Goal: Find specific page/section: Find specific page/section

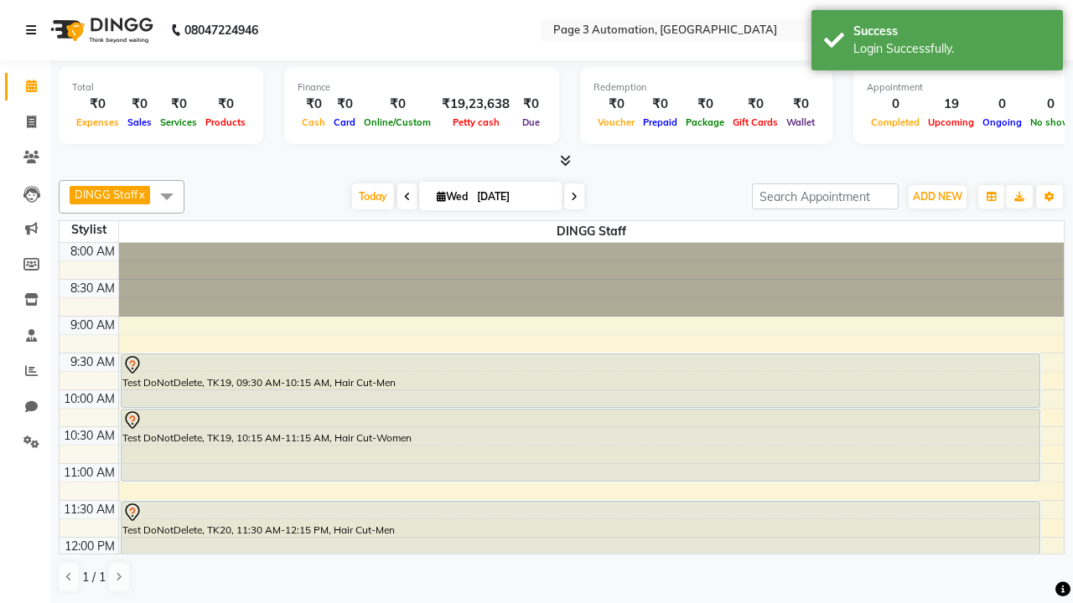
click at [34, 30] on icon at bounding box center [31, 30] width 10 height 12
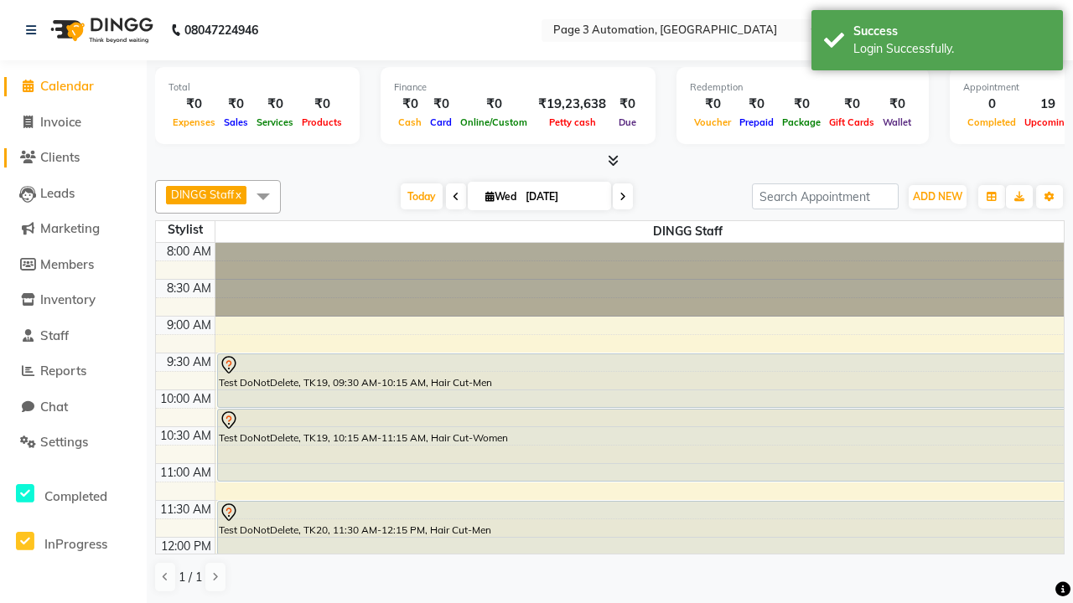
click at [73, 158] on span "Clients" at bounding box center [59, 157] width 39 height 16
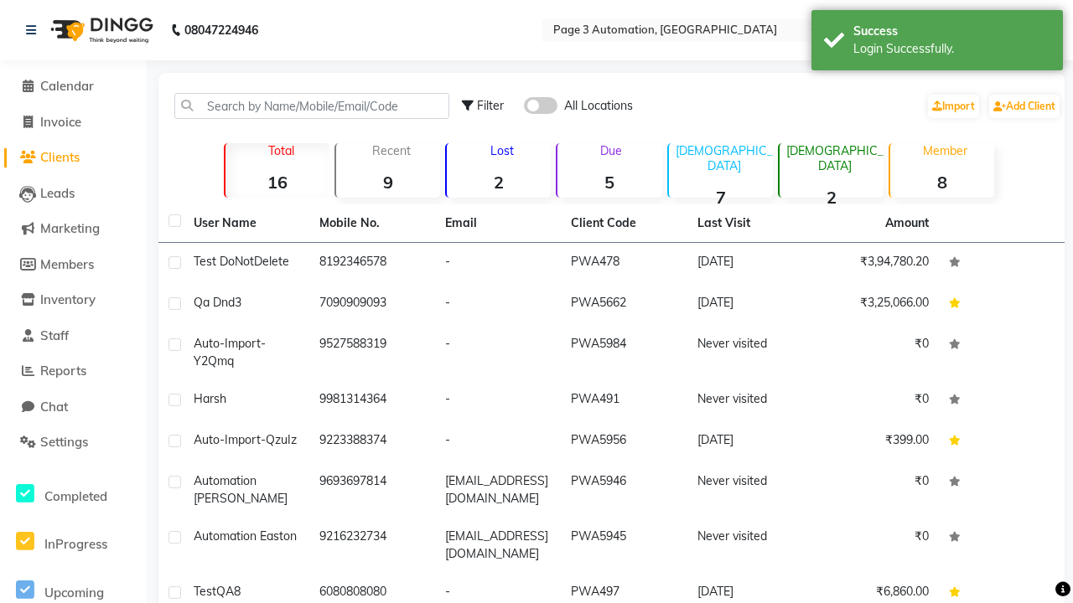
scroll to position [17, 0]
